Goal: Navigation & Orientation: Find specific page/section

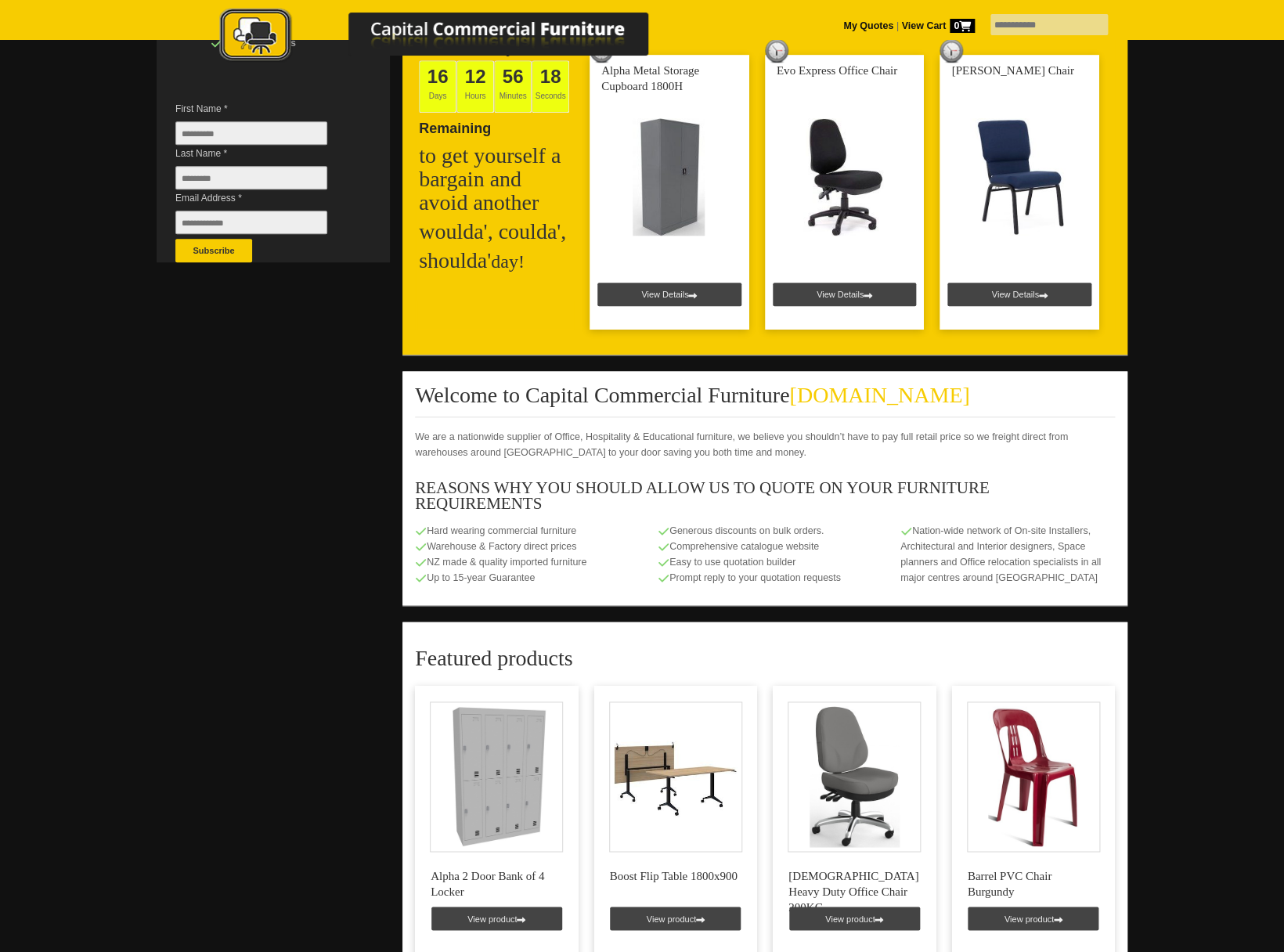
scroll to position [366, 0]
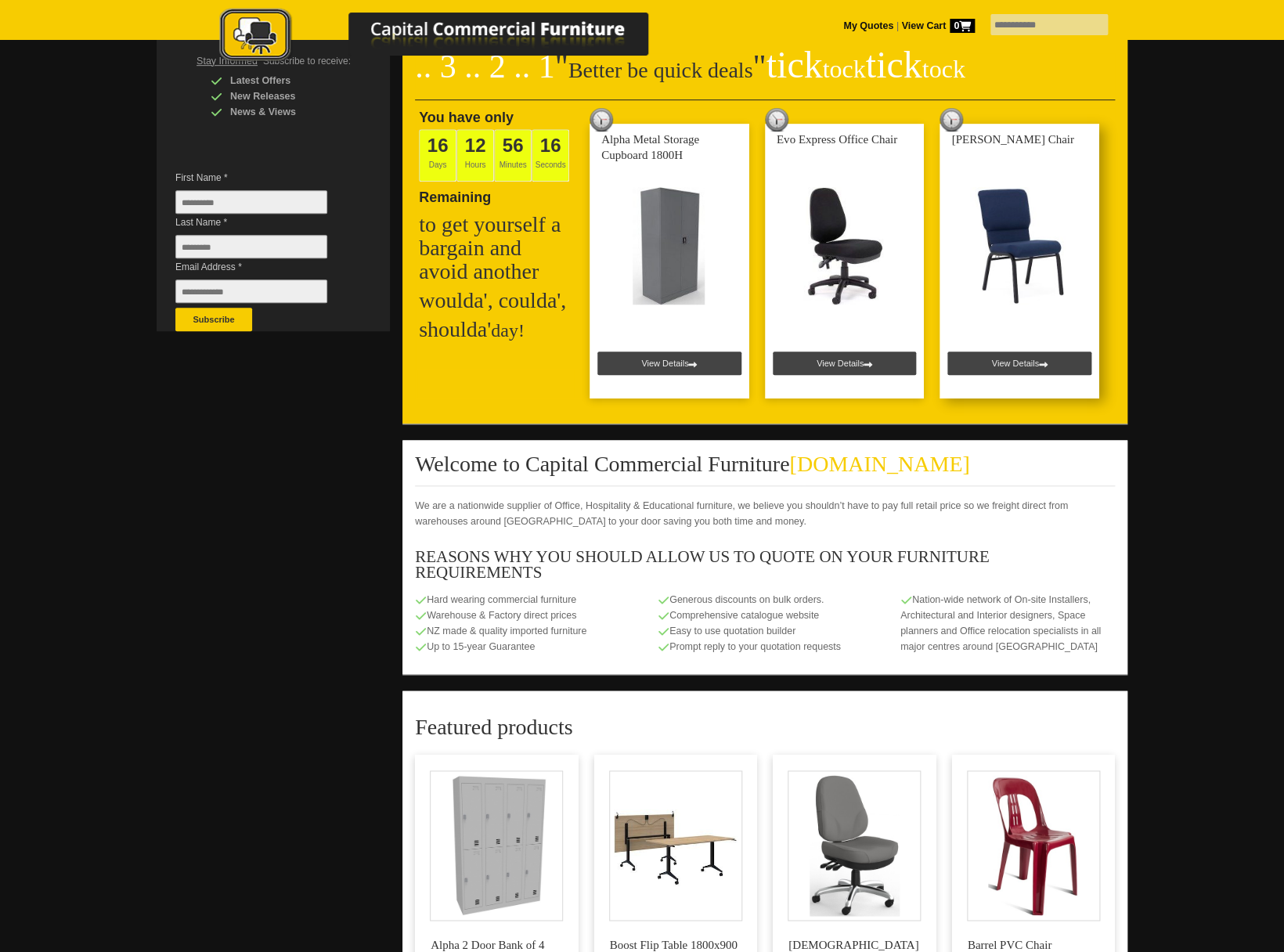
click at [1054, 322] on link at bounding box center [1019, 261] width 159 height 275
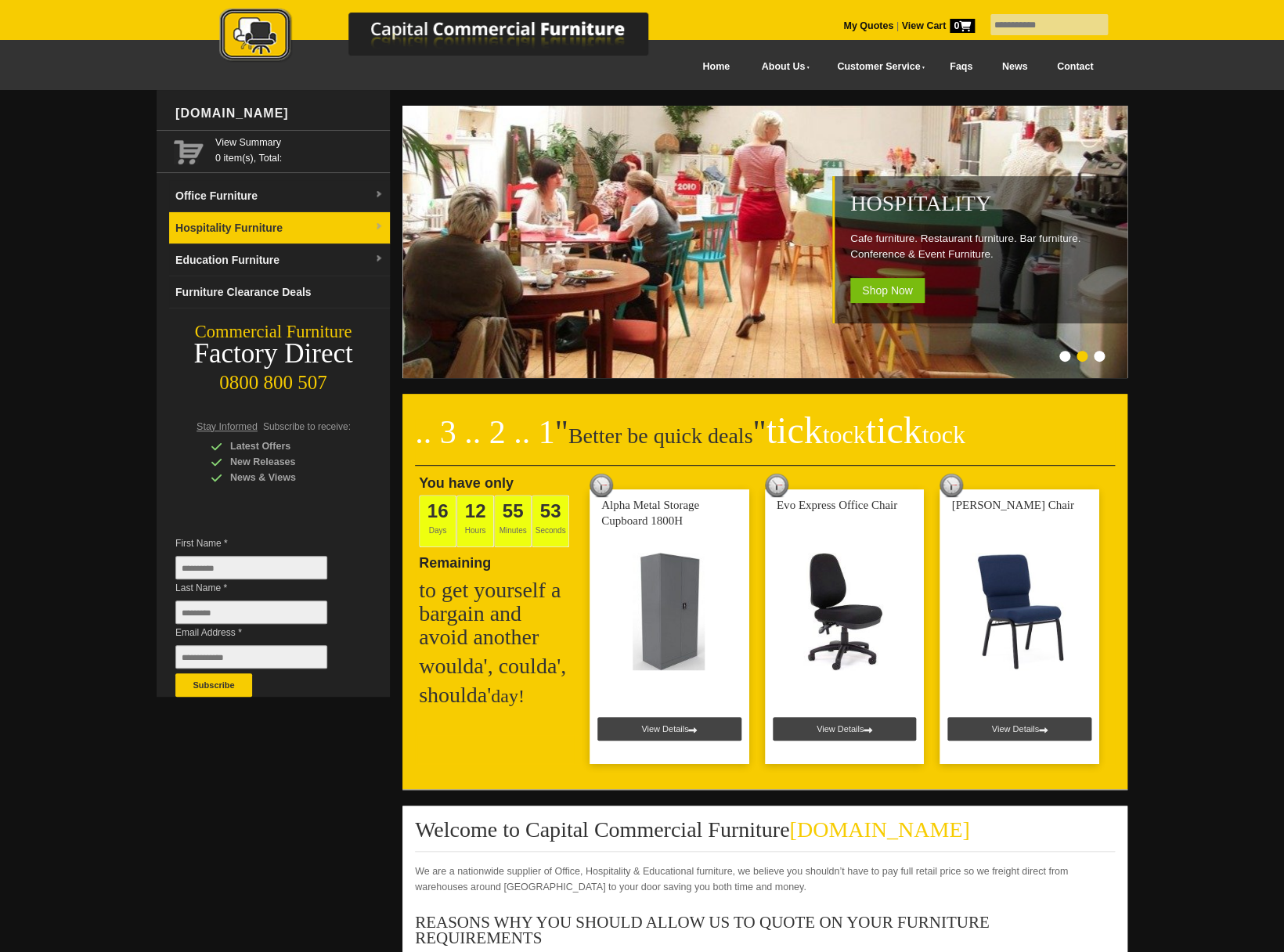
click at [238, 231] on link "Hospitality Furniture" at bounding box center [280, 228] width 221 height 32
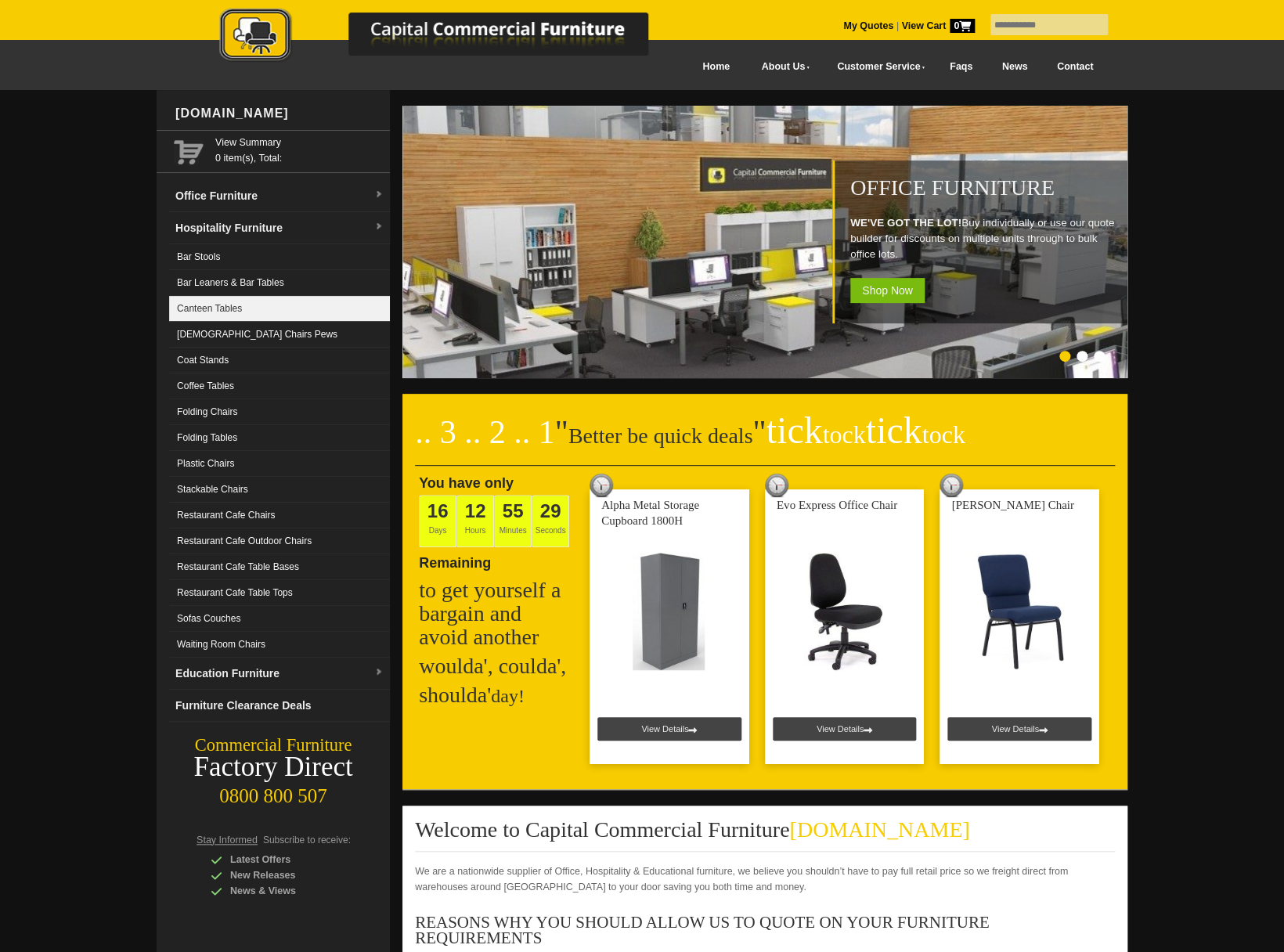
click at [241, 307] on link "Canteen Tables" at bounding box center [280, 308] width 221 height 26
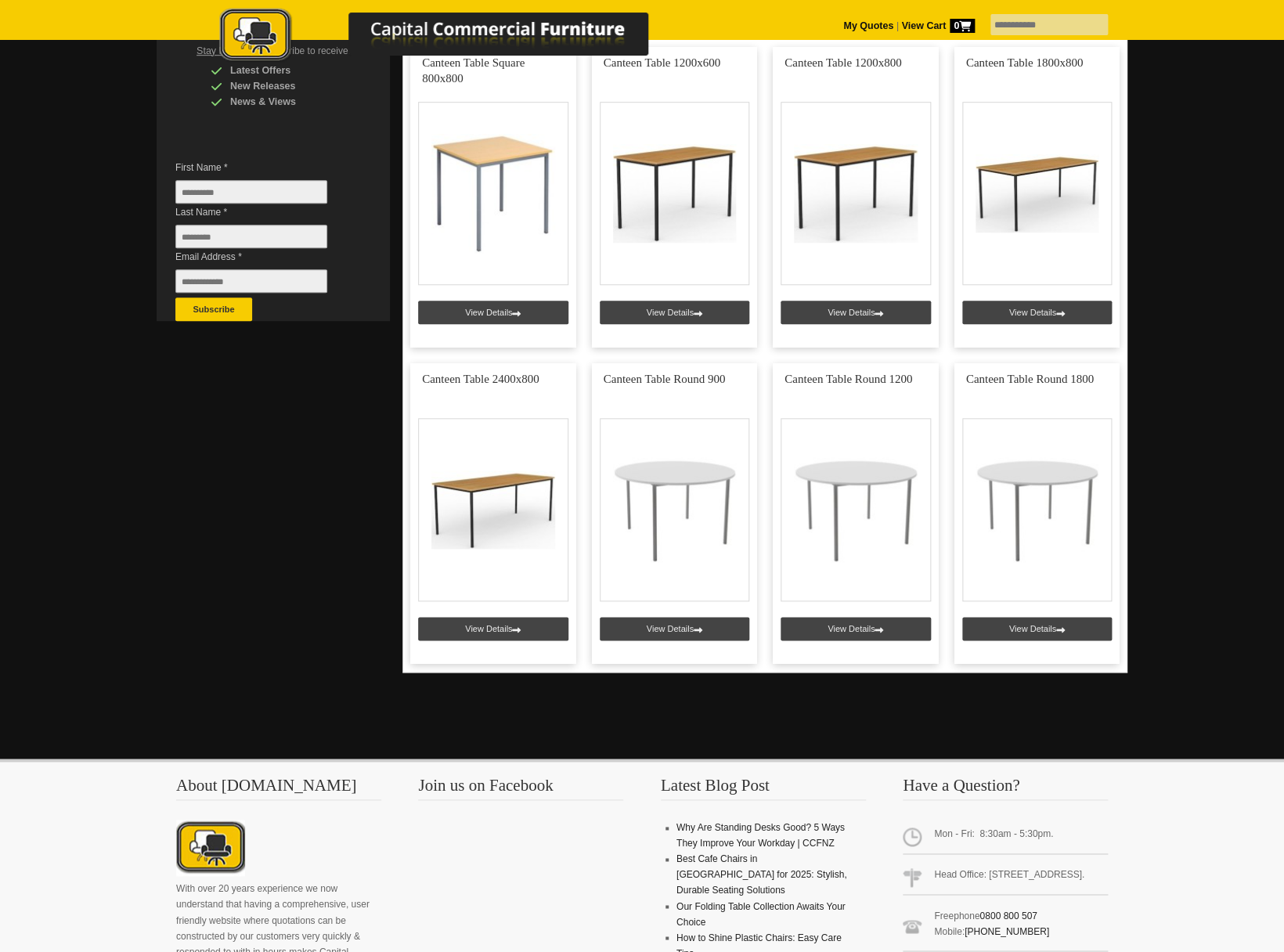
scroll to position [434, 0]
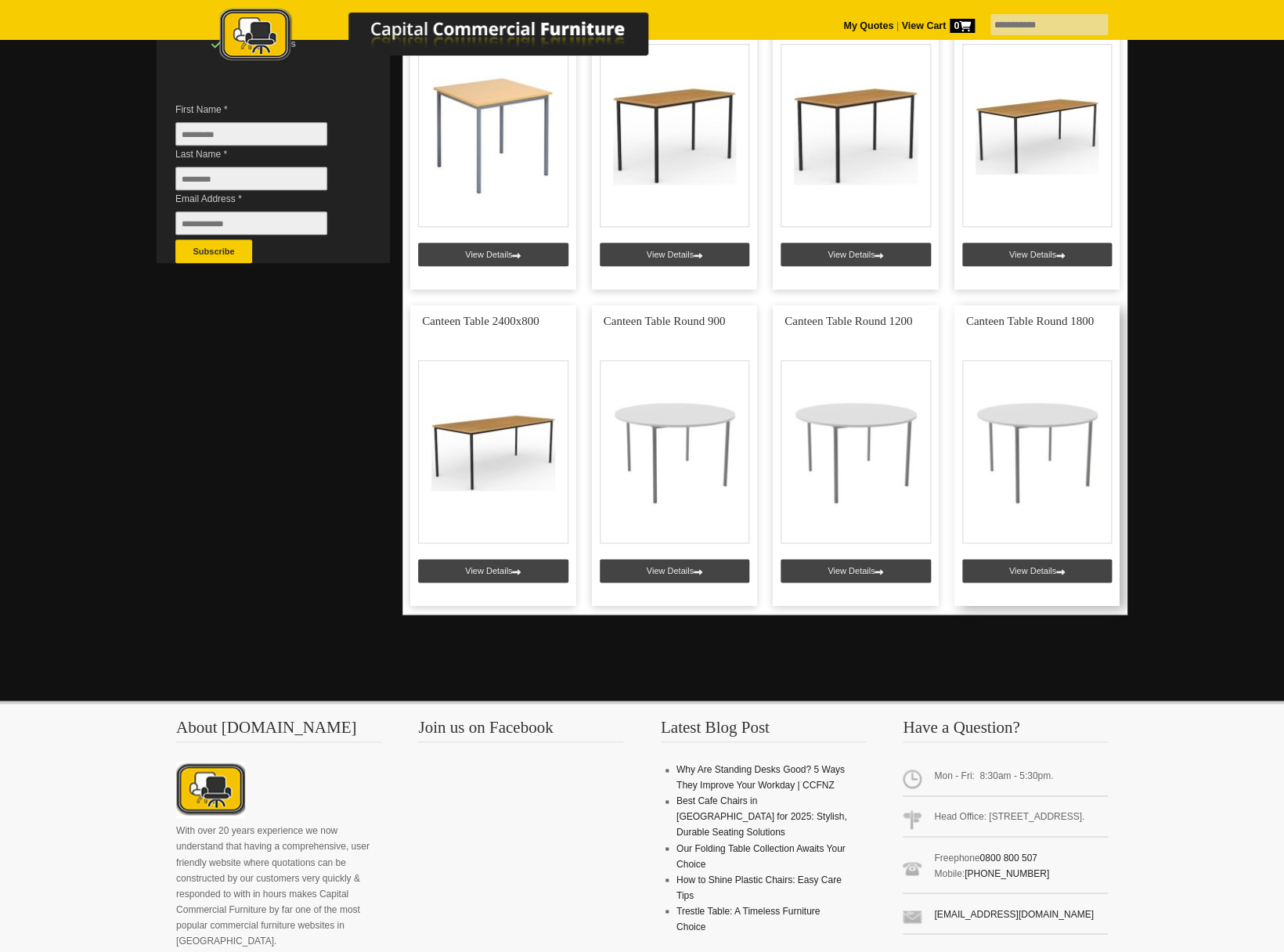
click at [1039, 435] on link at bounding box center [1037, 456] width 166 height 301
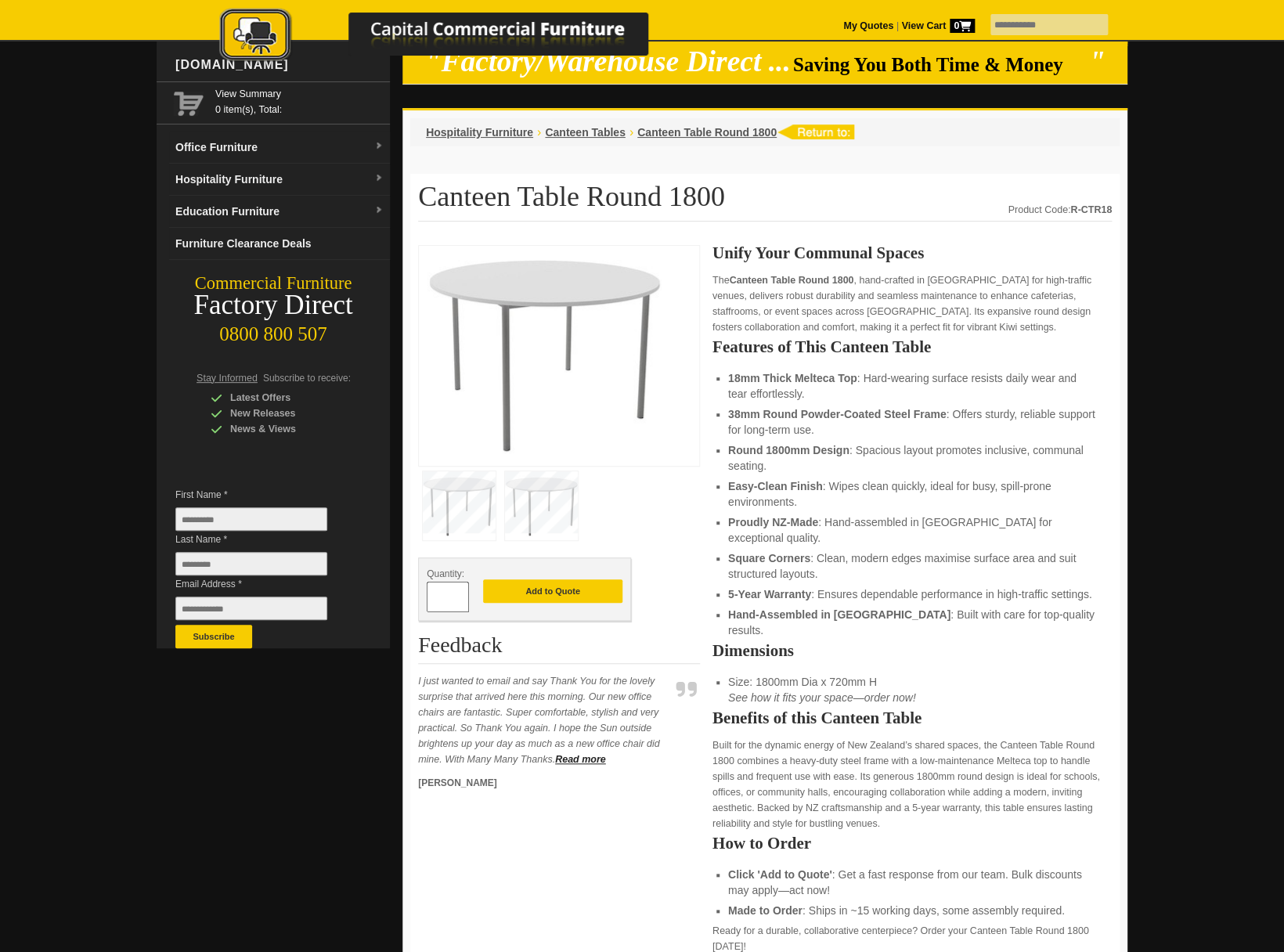
scroll to position [55, 0]
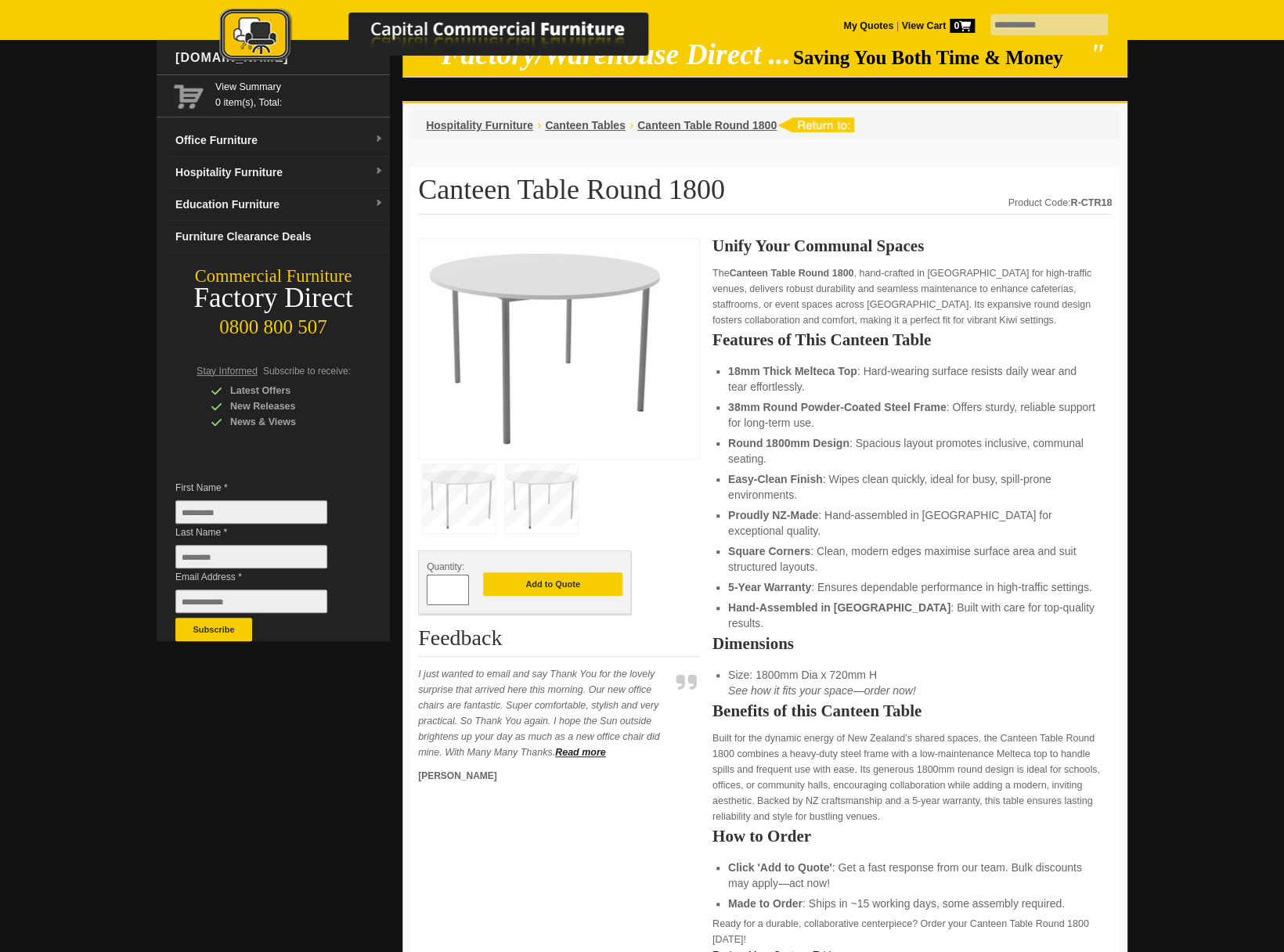
click at [567, 283] on img at bounding box center [544, 346] width 235 height 199
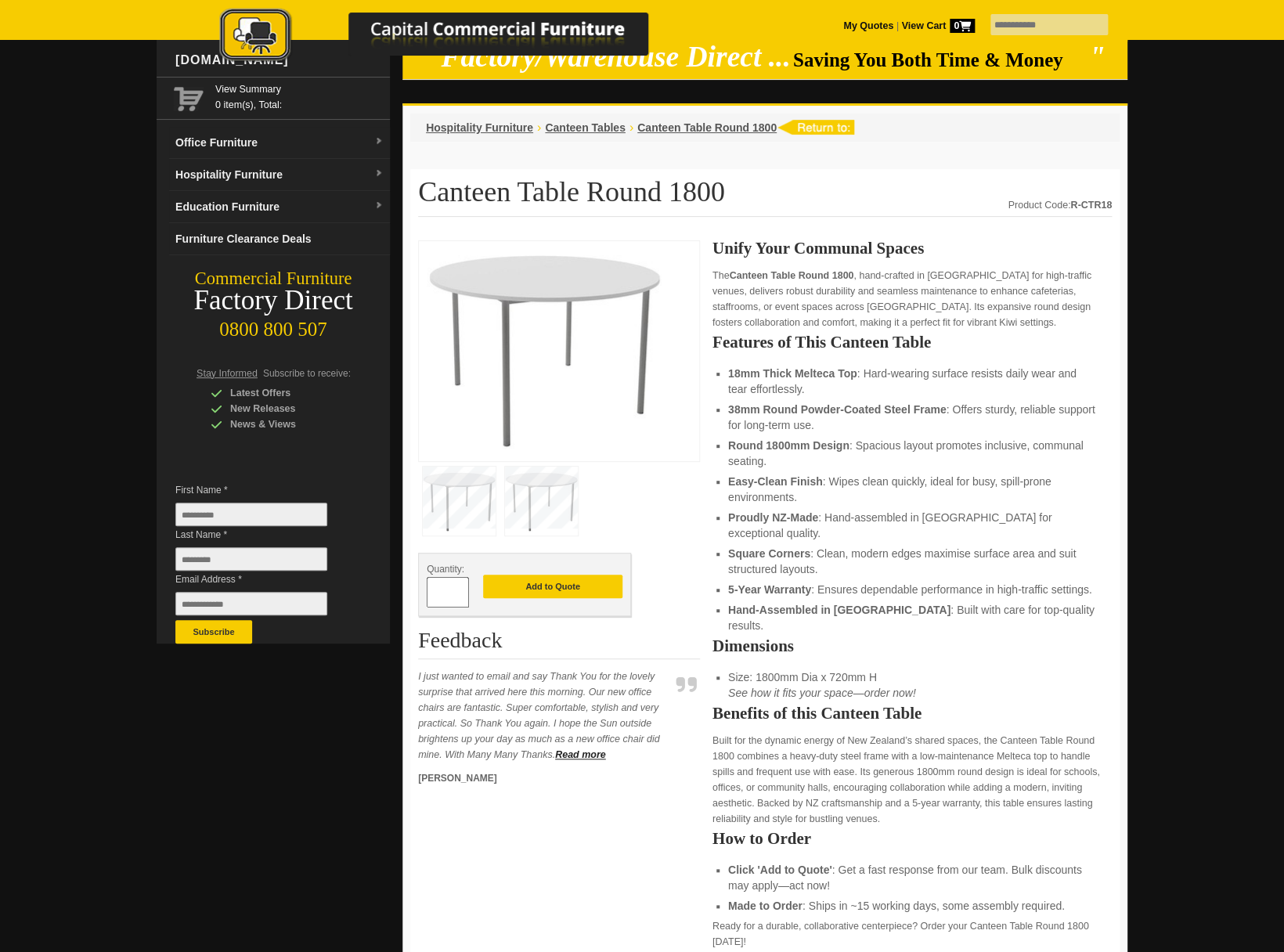
click at [547, 480] on img at bounding box center [541, 500] width 73 height 69
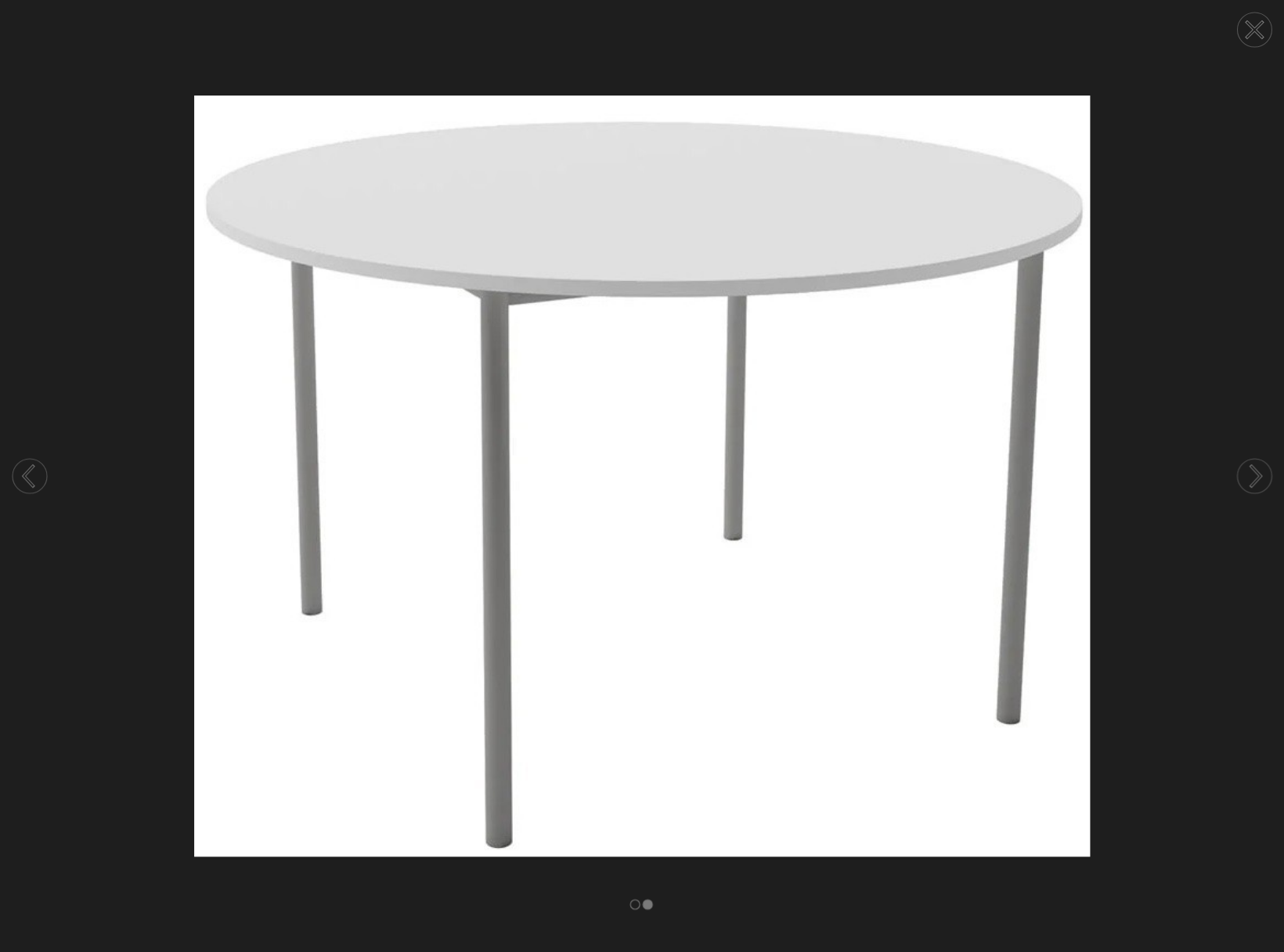
click at [1256, 35] on circle at bounding box center [1254, 29] width 35 height 35
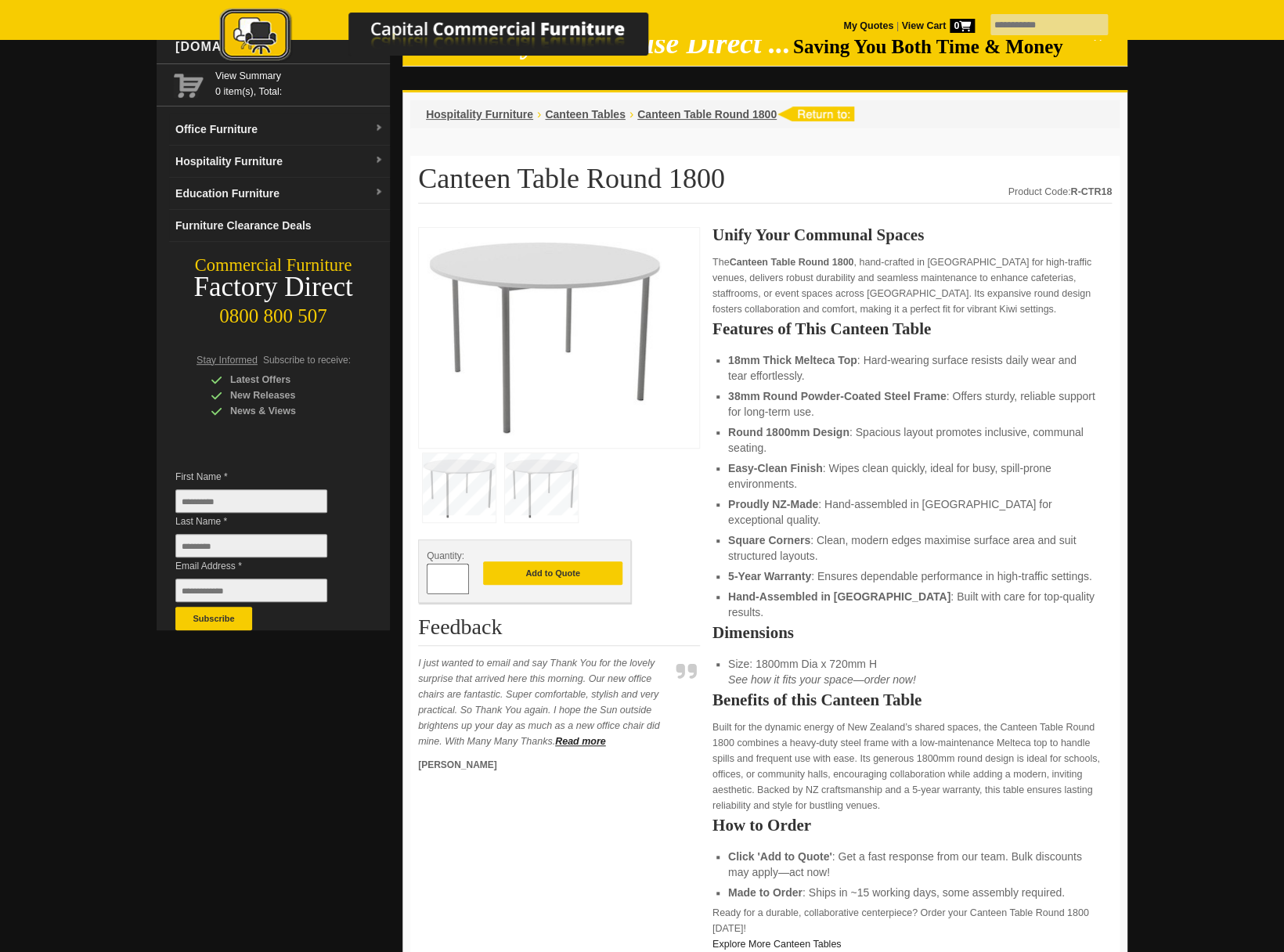
scroll to position [0, 0]
